Goal: Task Accomplishment & Management: Manage account settings

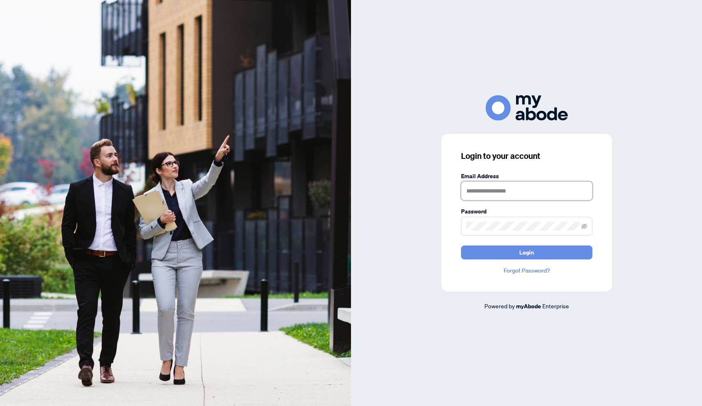
type input "**********"
click at [526, 252] on button "Login" at bounding box center [526, 252] width 131 height 14
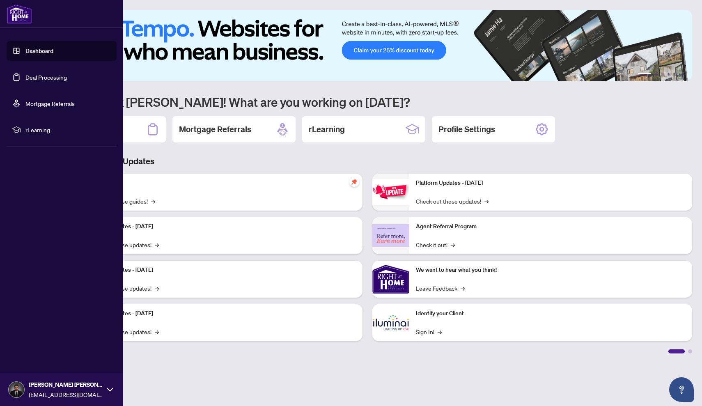
click at [55, 81] on link "Deal Processing" at bounding box center [45, 76] width 41 height 7
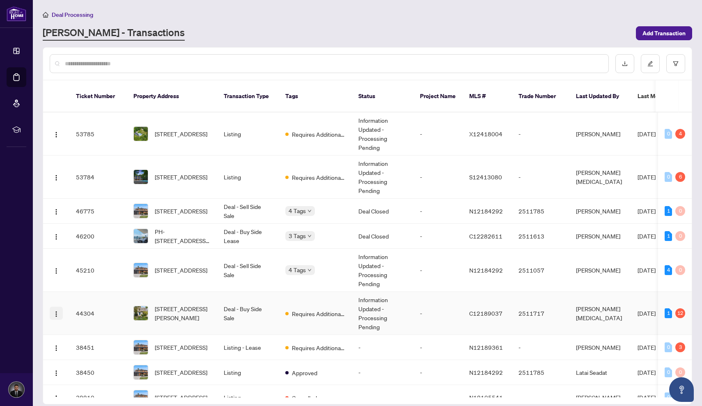
click at [56, 311] on img "button" at bounding box center [56, 314] width 7 height 7
click at [76, 318] on span "View Transaction" at bounding box center [95, 320] width 78 height 9
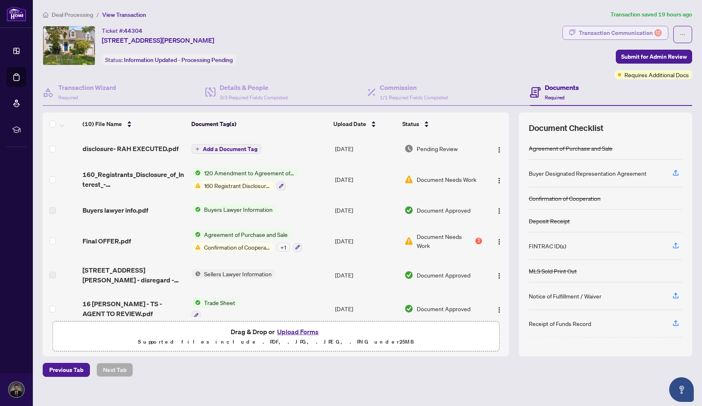
click at [608, 26] on div "Transaction Communication 12" at bounding box center [620, 32] width 83 height 13
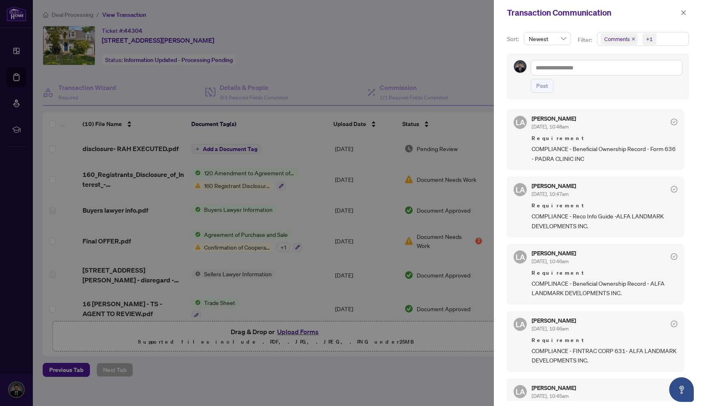
drag, startPoint x: 461, startPoint y: 172, endPoint x: 483, endPoint y: 172, distance: 21.7
click at [460, 172] on div at bounding box center [351, 203] width 702 height 406
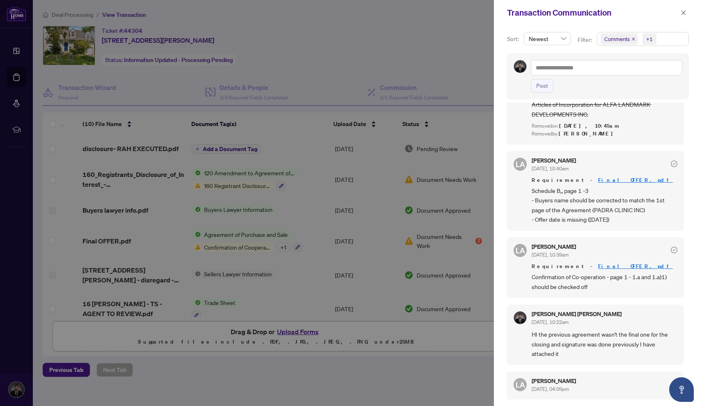
scroll to position [444, 0]
click at [685, 17] on span "button" at bounding box center [683, 12] width 6 height 13
click at [685, 17] on div "Transaction Communication" at bounding box center [598, 12] width 208 height 25
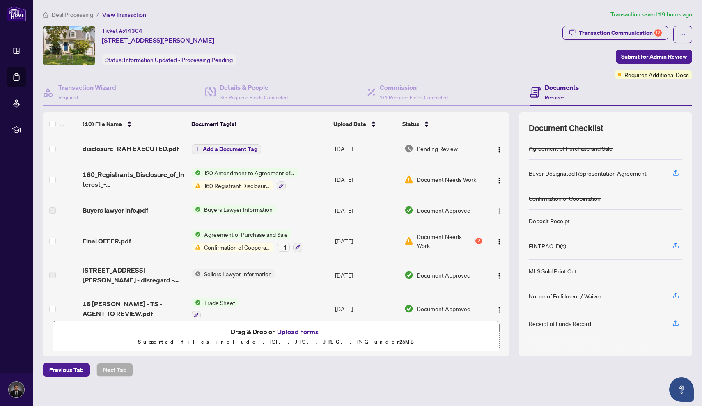
scroll to position [0, 0]
drag, startPoint x: 410, startPoint y: 246, endPoint x: 410, endPoint y: 233, distance: 12.3
click at [410, 233] on div "Document Needs Work 2" at bounding box center [443, 241] width 78 height 18
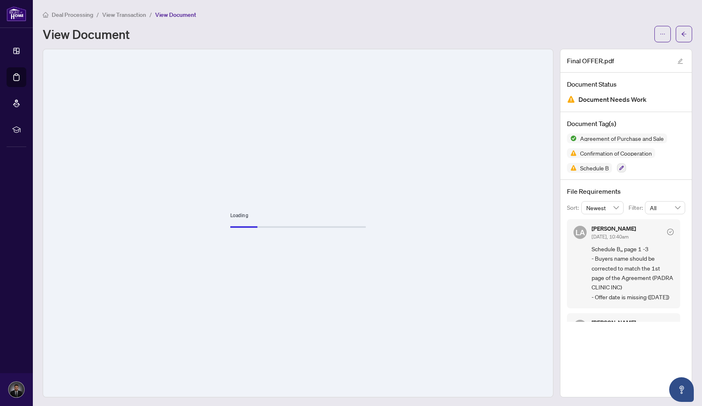
click at [121, 16] on span "View Transaction" at bounding box center [124, 14] width 44 height 7
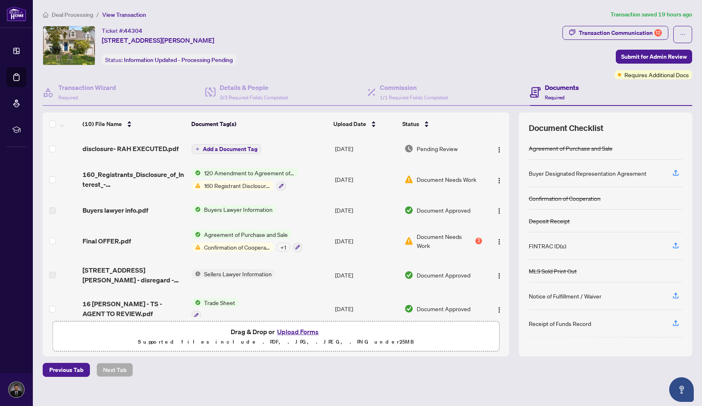
click at [256, 188] on span "160 Registrant Disclosure of Interest - Acquisition ofProperty" at bounding box center [237, 185] width 73 height 9
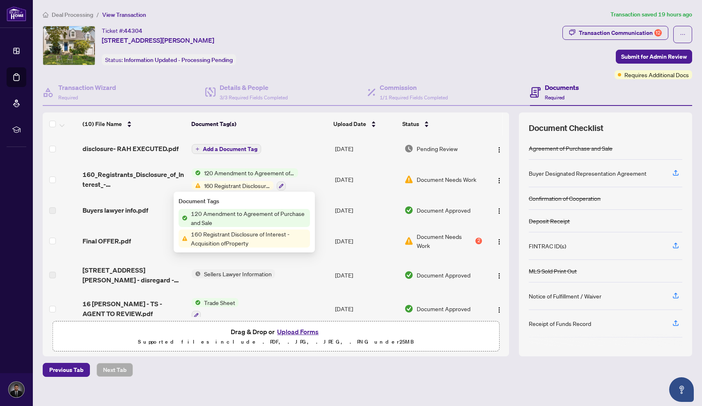
click at [256, 236] on span "160 Registrant Disclosure of Interest - Acquisition ofProperty" at bounding box center [249, 238] width 122 height 18
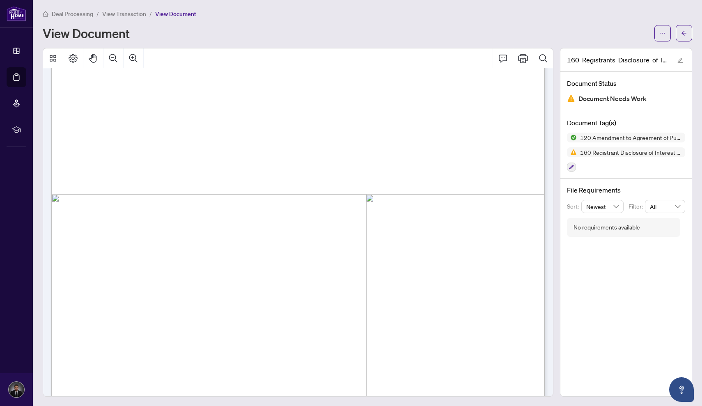
scroll to position [525, 0]
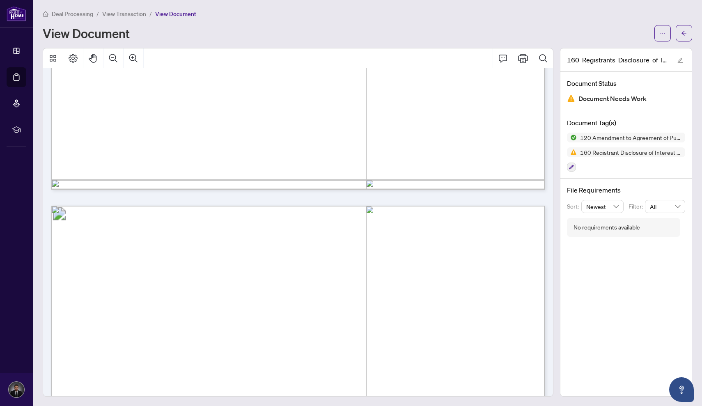
click at [129, 16] on span "View Transaction" at bounding box center [124, 13] width 44 height 7
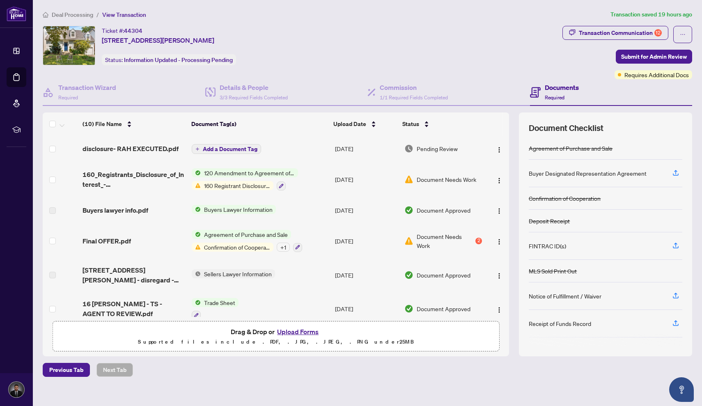
click at [243, 148] on span "Add a Document Tag" at bounding box center [230, 149] width 55 height 6
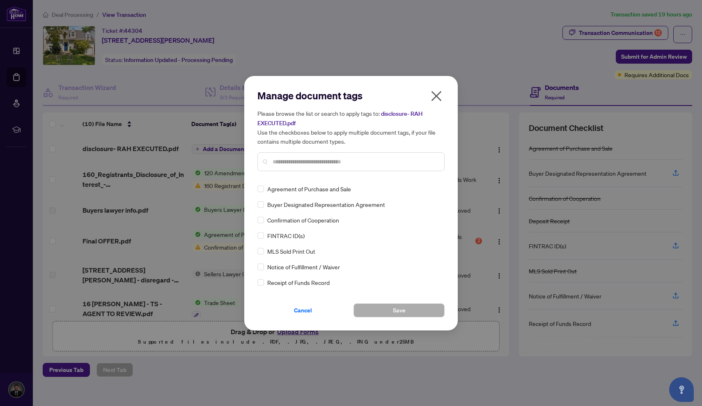
click at [307, 158] on input "text" at bounding box center [354, 161] width 165 height 9
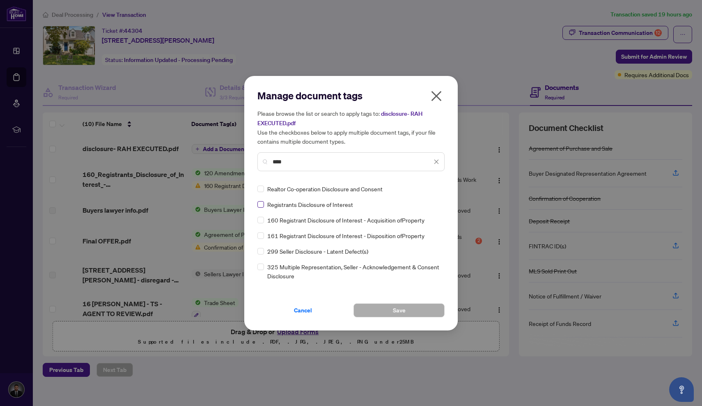
type input "****"
click at [263, 206] on span at bounding box center [260, 204] width 7 height 7
click at [398, 314] on span "Save" at bounding box center [399, 310] width 13 height 13
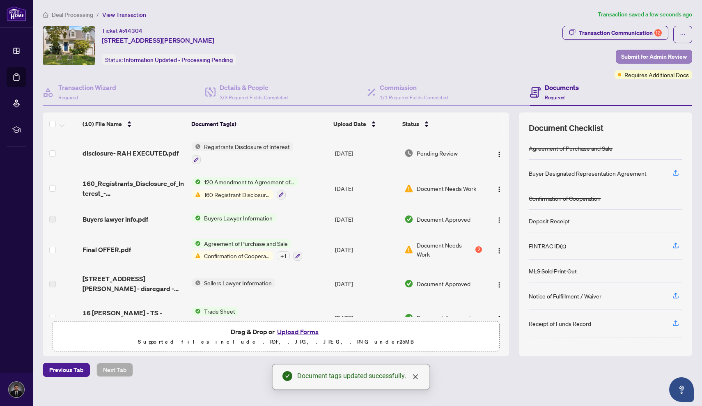
click at [644, 58] on span "Submit for Admin Review" at bounding box center [654, 56] width 66 height 13
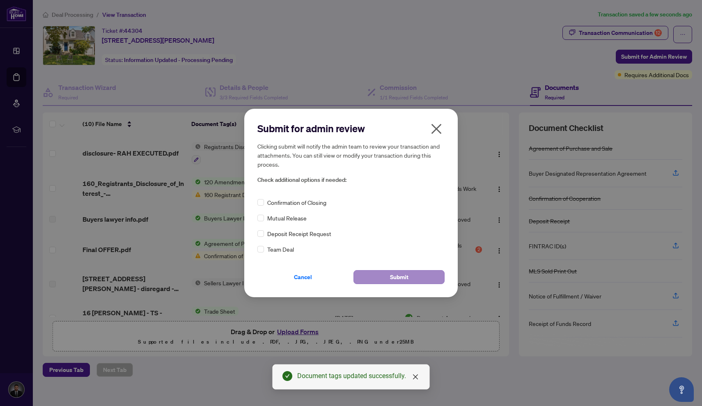
click at [394, 274] on span "Submit" at bounding box center [399, 276] width 18 height 13
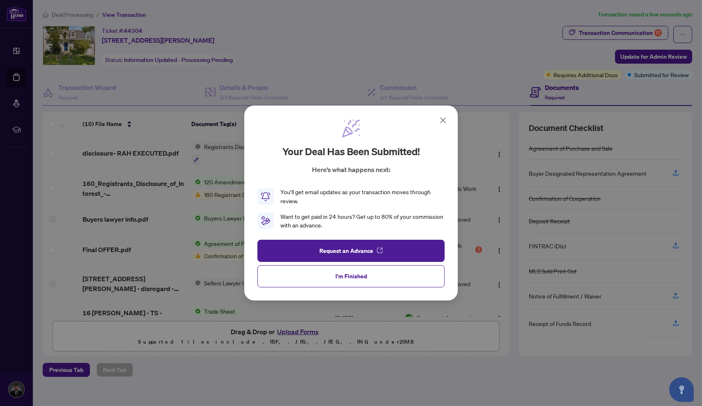
click at [438, 122] on icon at bounding box center [443, 120] width 10 height 10
